Goal: Transaction & Acquisition: Purchase product/service

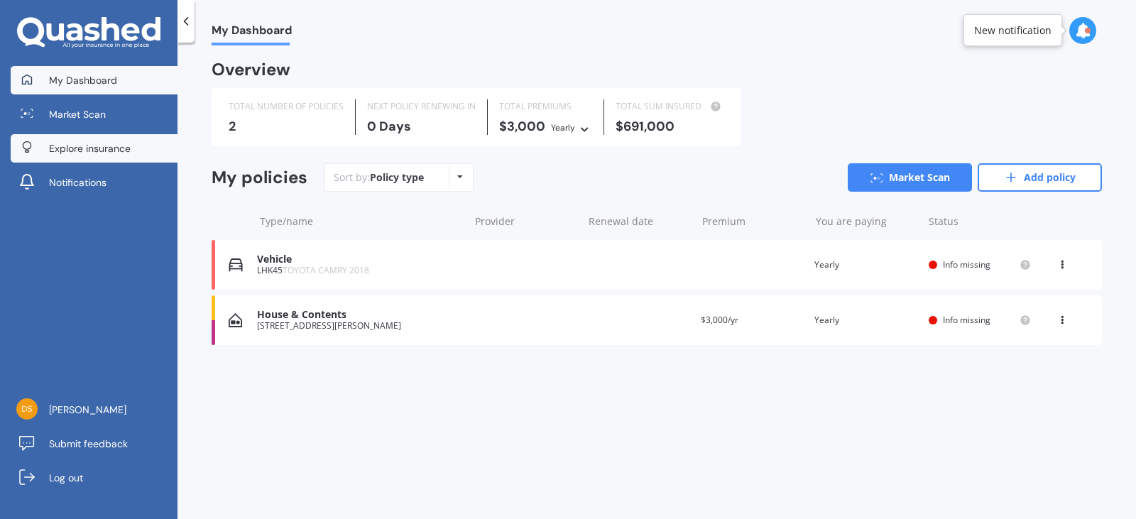
click at [87, 146] on span "Explore insurance" at bounding box center [90, 148] width 82 height 14
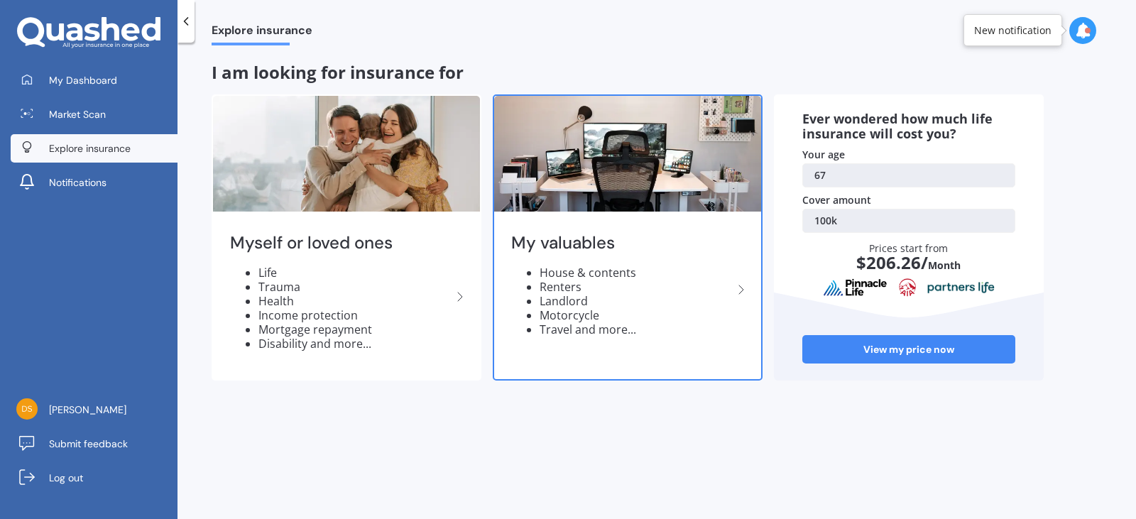
click at [685, 280] on li "Renters" at bounding box center [636, 287] width 193 height 14
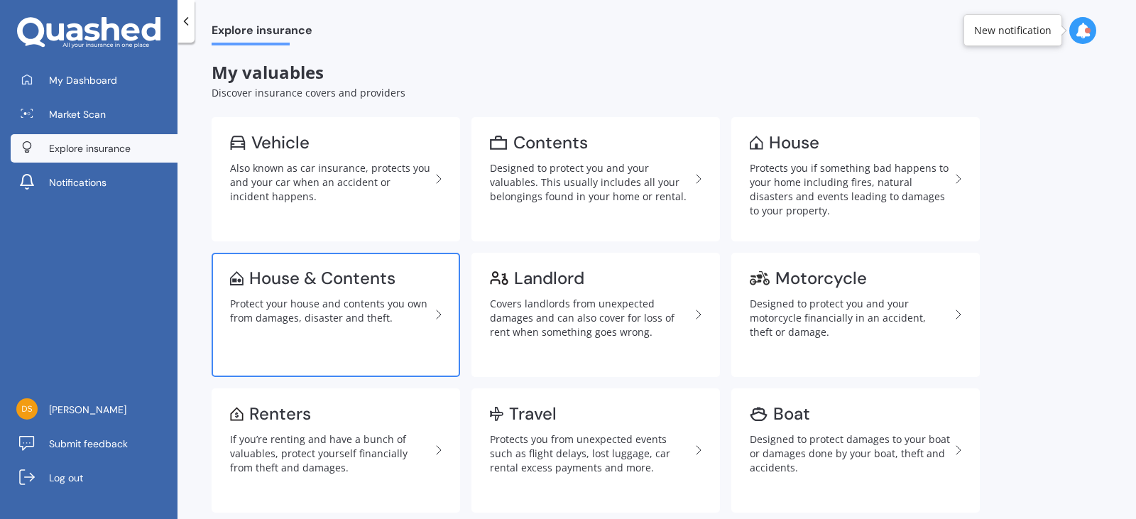
click at [286, 271] on div "House & Contents" at bounding box center [322, 278] width 146 height 14
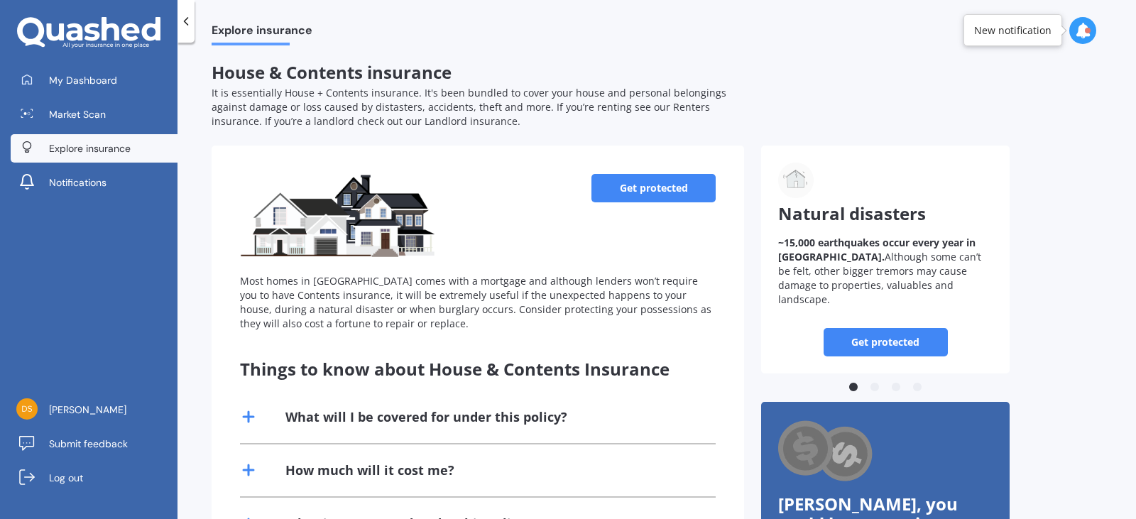
click at [639, 184] on link "Get protected" at bounding box center [654, 188] width 124 height 28
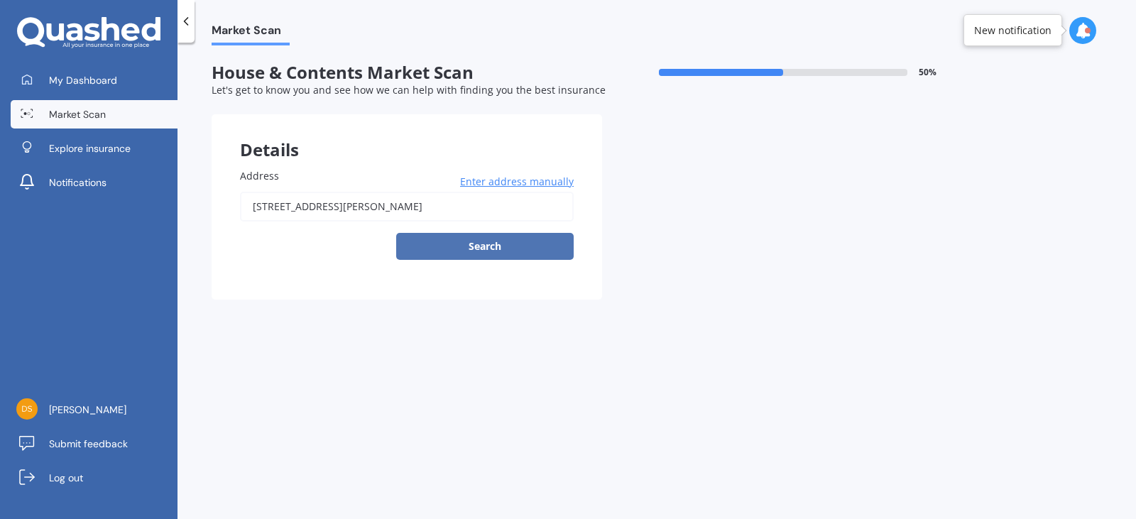
click at [487, 244] on button "Search" at bounding box center [485, 246] width 178 height 27
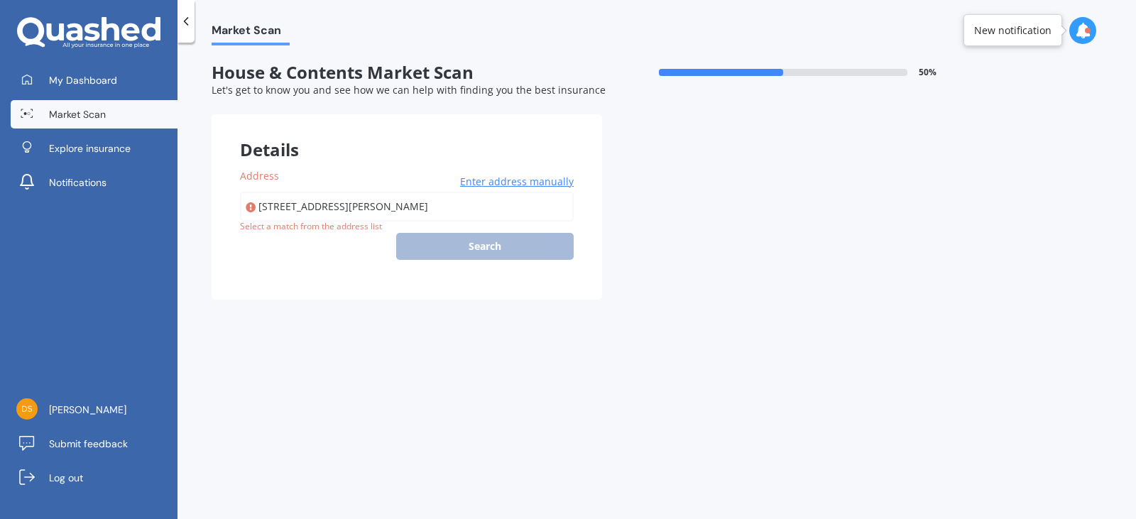
type input "[STREET_ADDRESS][PERSON_NAME]"
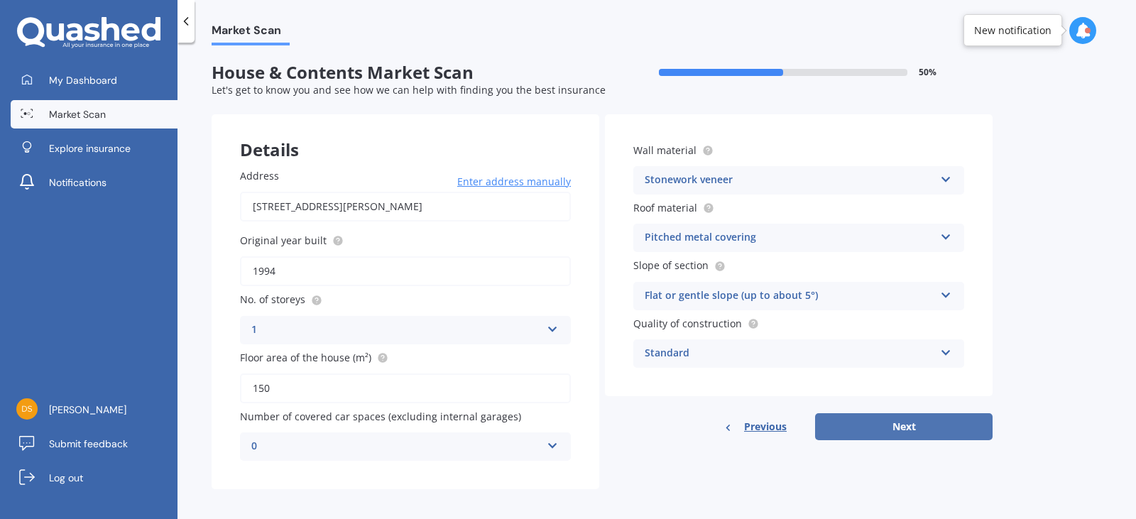
click at [891, 421] on button "Next" at bounding box center [904, 426] width 178 height 27
select select "04"
select select "09"
select select "1957"
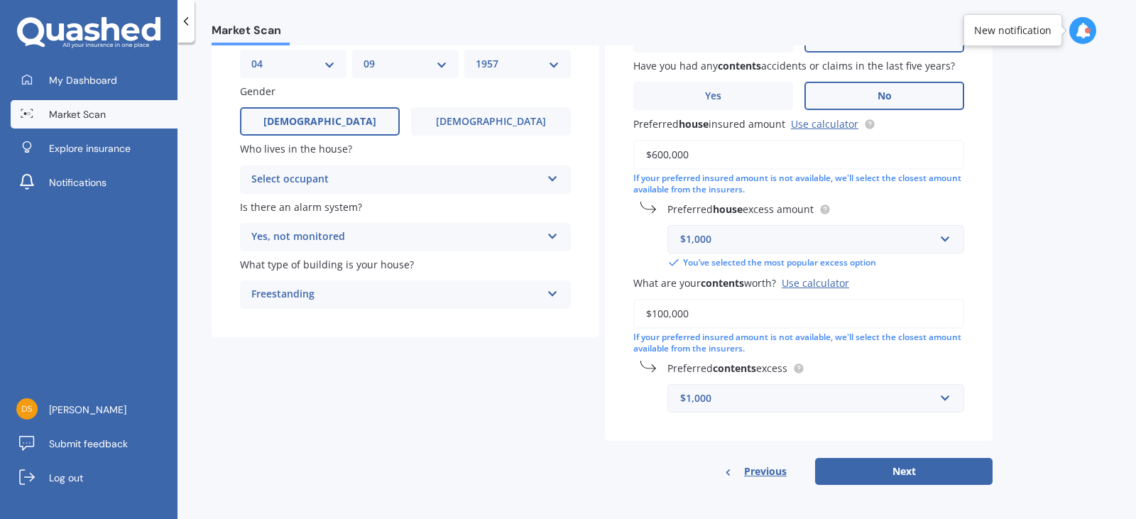
scroll to position [145, 0]
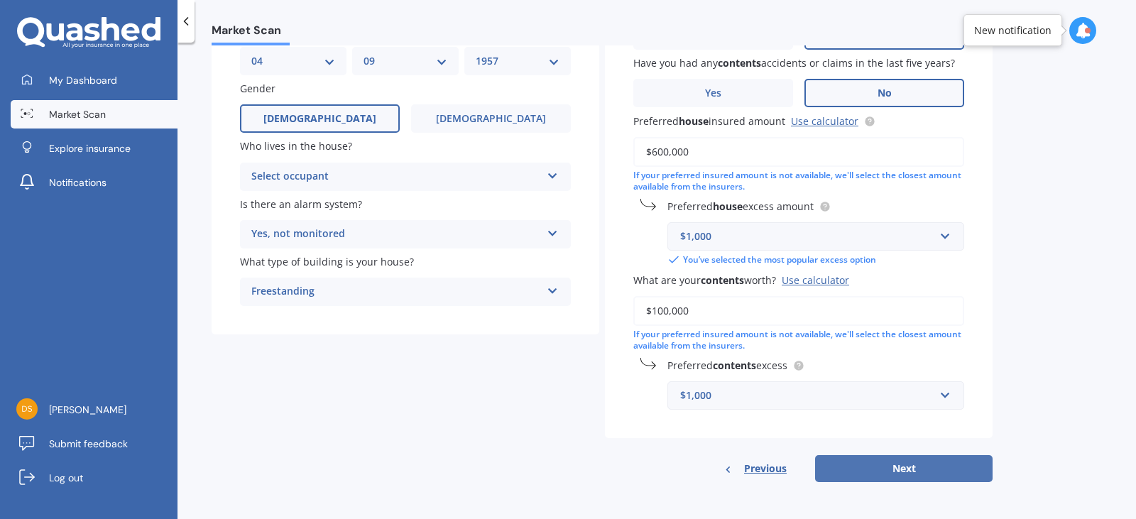
click at [907, 469] on button "Next" at bounding box center [904, 468] width 178 height 27
click at [390, 178] on div "Select occupant" at bounding box center [399, 177] width 283 height 16
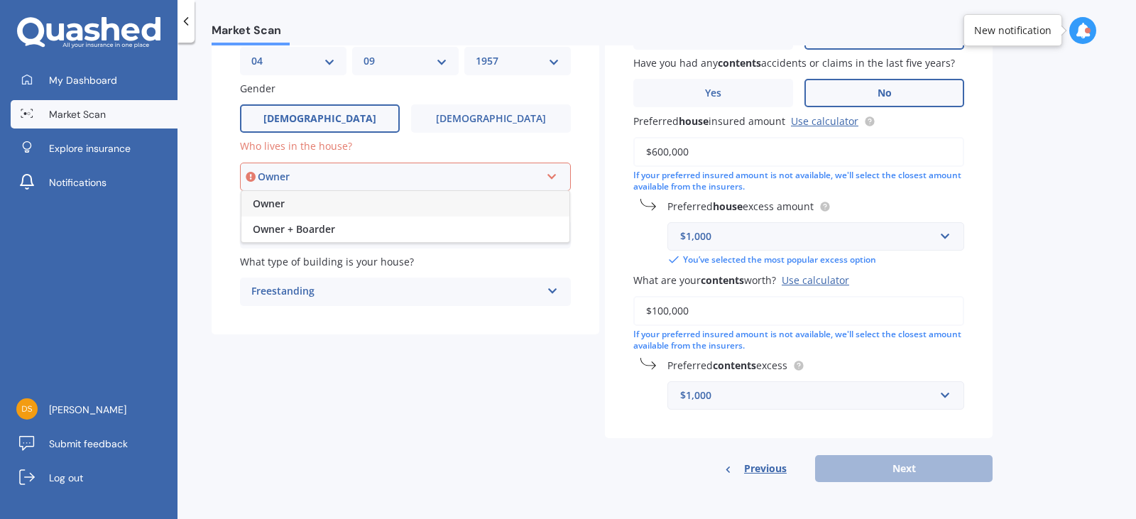
click at [272, 204] on span "Owner" at bounding box center [269, 203] width 32 height 13
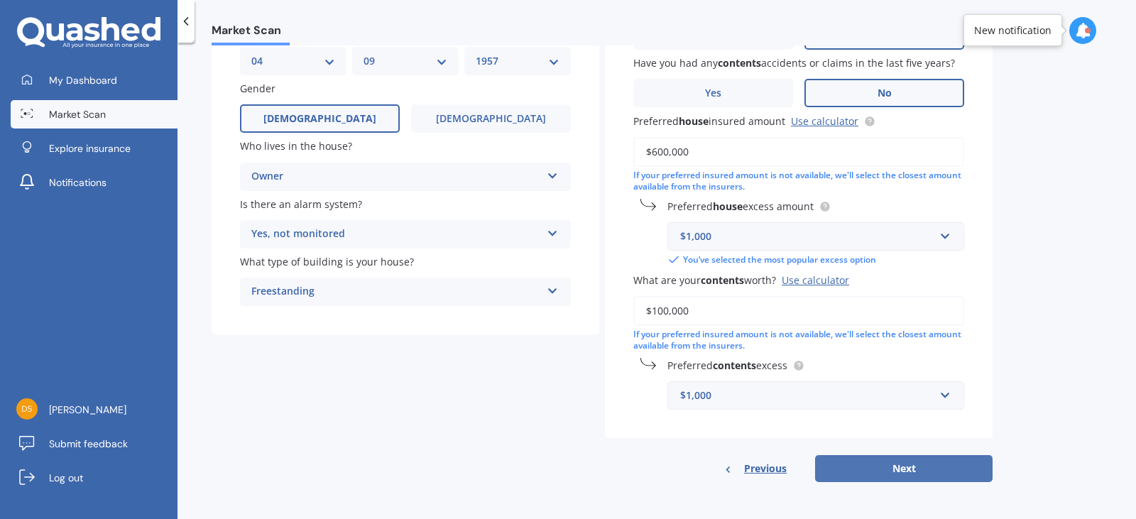
click at [924, 468] on button "Next" at bounding box center [904, 468] width 178 height 27
select select "04"
select select "09"
select select "1957"
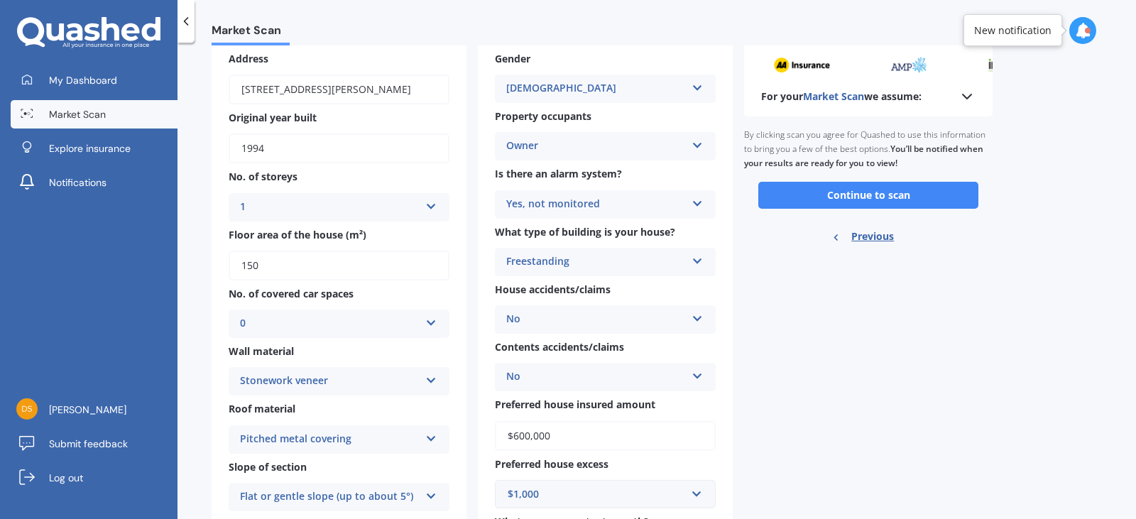
scroll to position [0, 0]
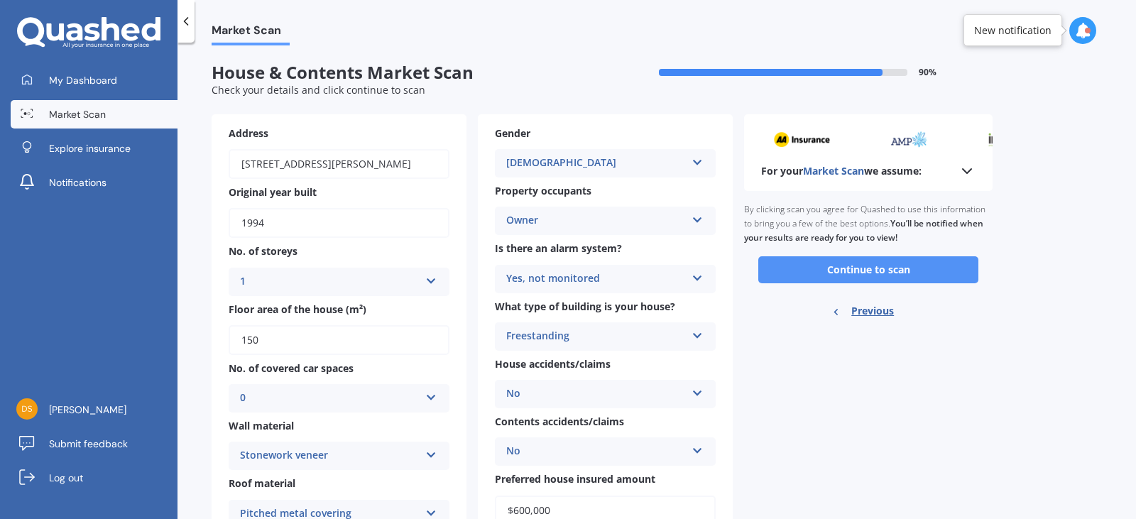
click at [859, 266] on button "Continue to scan" at bounding box center [869, 269] width 220 height 27
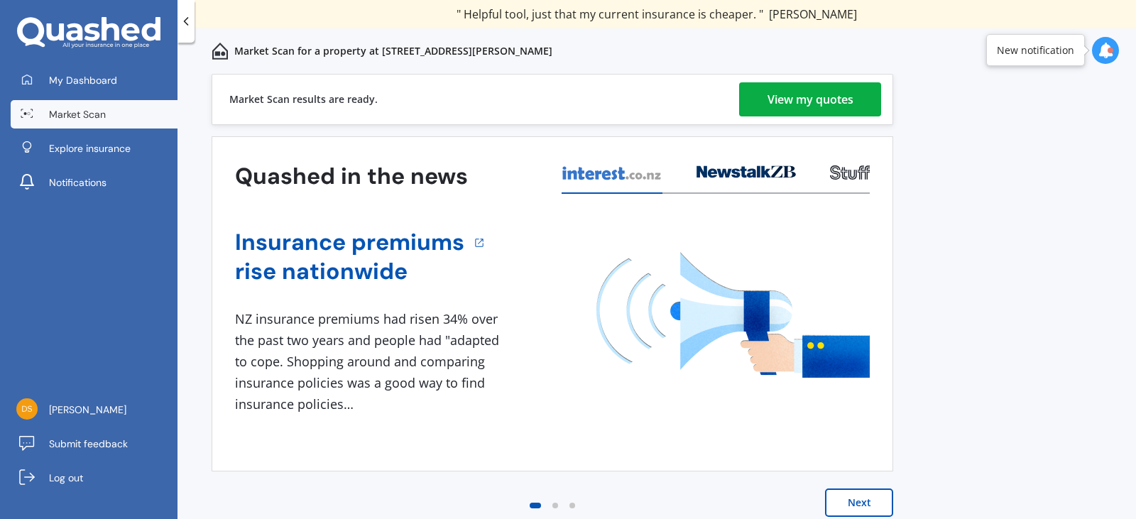
click at [830, 104] on div "View my quotes" at bounding box center [811, 99] width 86 height 34
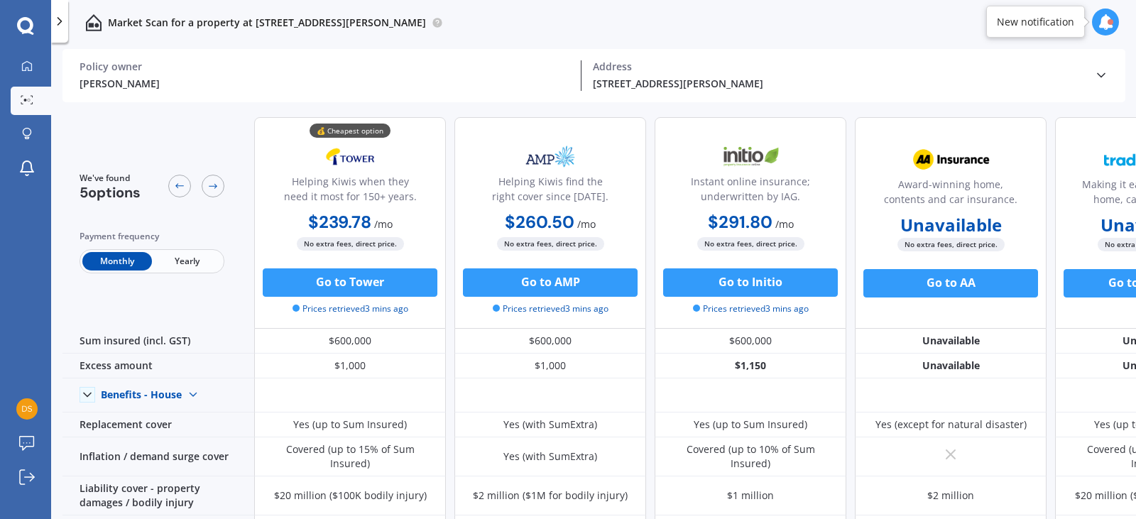
click at [189, 260] on span "Yearly" at bounding box center [187, 261] width 70 height 18
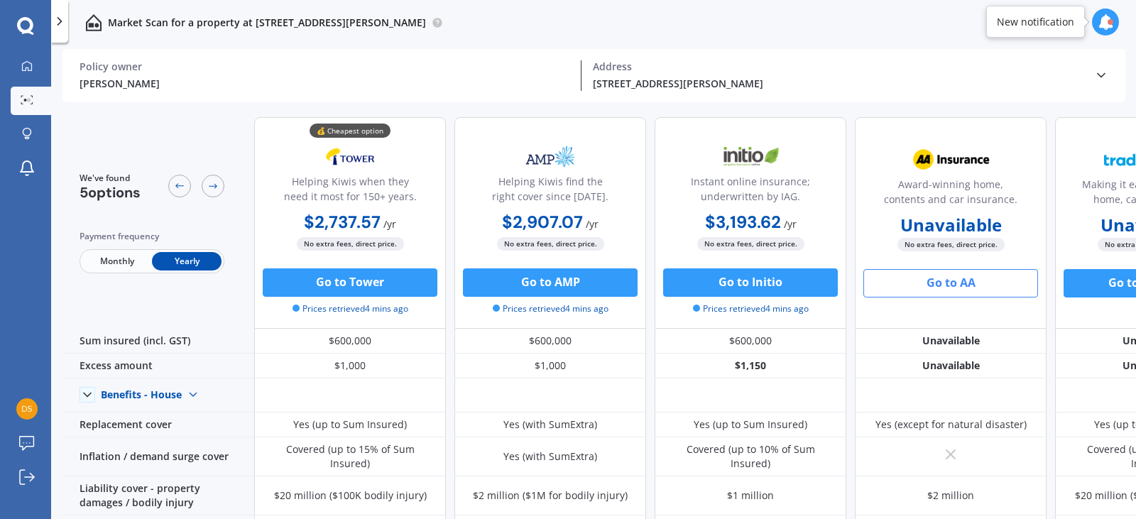
click at [933, 284] on button "Go to AA" at bounding box center [951, 283] width 175 height 28
